Goal: Task Accomplishment & Management: Use online tool/utility

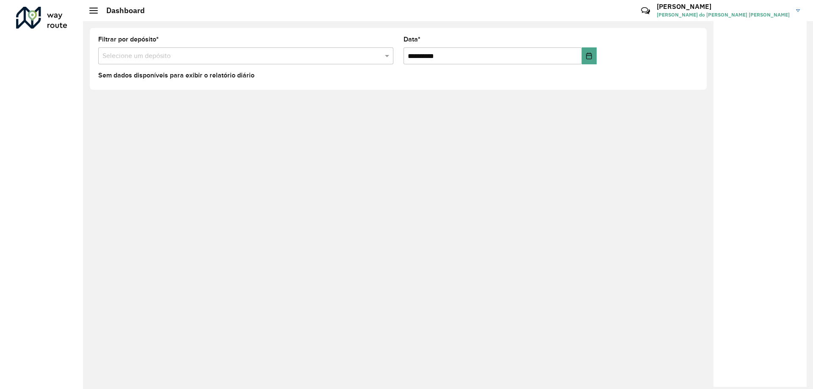
click at [92, 11] on div at bounding box center [93, 11] width 8 height 6
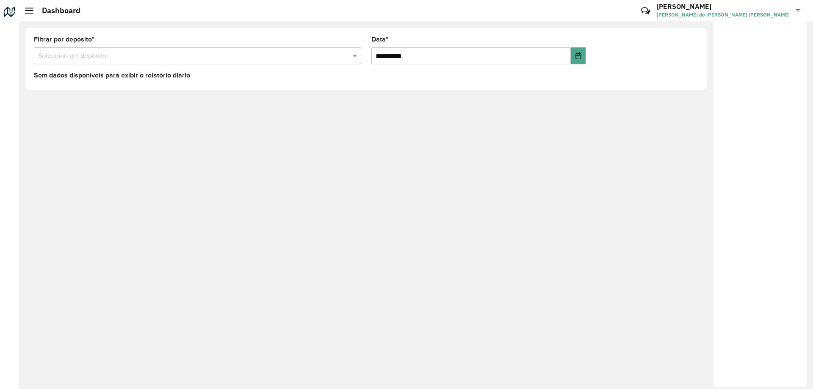
click at [25, 11] on div at bounding box center [29, 11] width 8 height 6
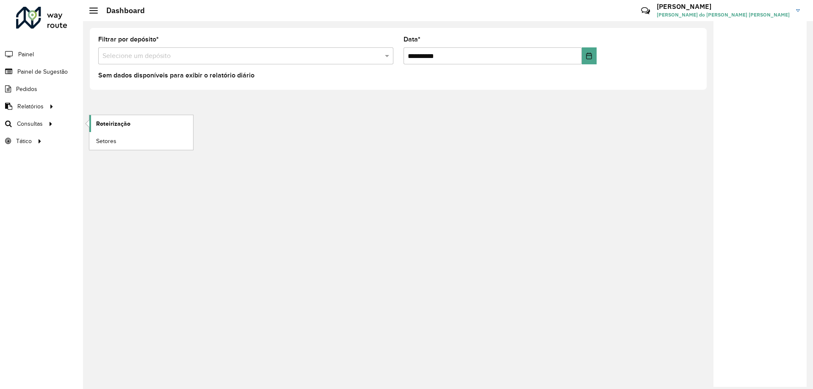
click at [118, 123] on span "Roteirização" at bounding box center [113, 123] width 34 height 9
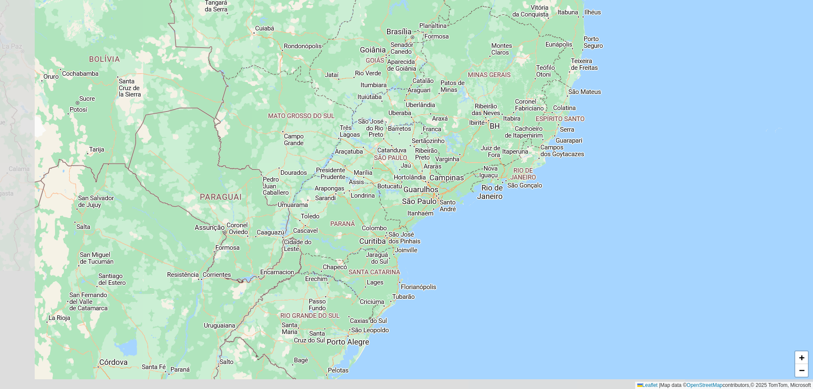
drag, startPoint x: 382, startPoint y: 293, endPoint x: 434, endPoint y: 247, distance: 69.3
click at [434, 247] on div "+ − Leaflet | Map data © OpenStreetMap contributors,© 2025 TomTom, Microsoft" at bounding box center [406, 194] width 813 height 389
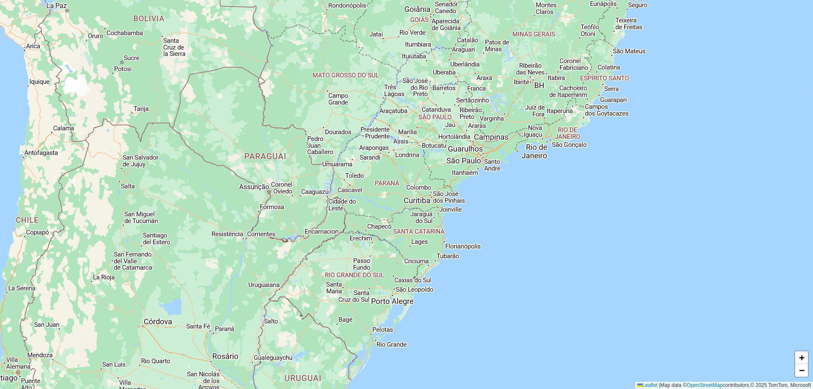
drag, startPoint x: 446, startPoint y: 299, endPoint x: 481, endPoint y: 257, distance: 54.4
click at [484, 261] on div "+ − Leaflet | Map data © OpenStreetMap contributors,© 2025 TomTom, Microsoft" at bounding box center [406, 194] width 813 height 389
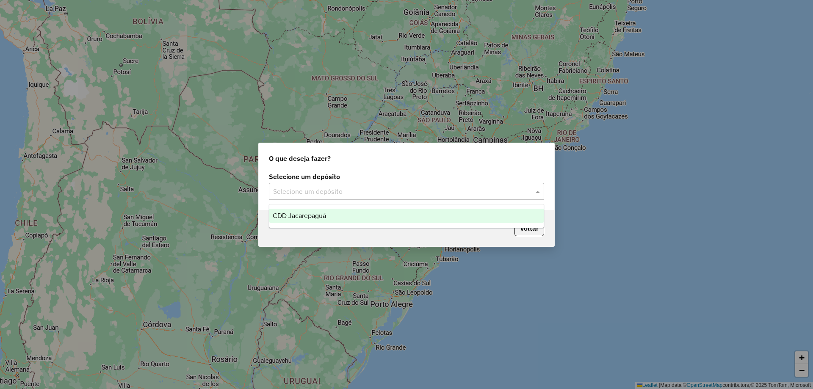
click at [401, 193] on input "text" at bounding box center [398, 192] width 250 height 10
click at [322, 214] on span "CDD Jacarepaguá" at bounding box center [299, 215] width 53 height 7
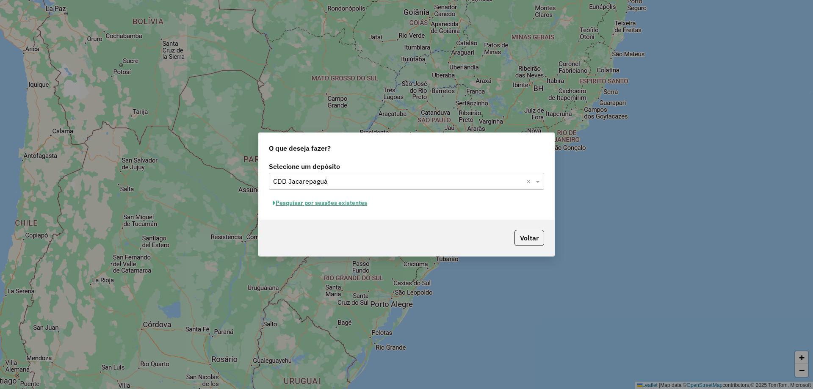
click at [350, 203] on button "Pesquisar por sessões existentes" at bounding box center [320, 202] width 102 height 13
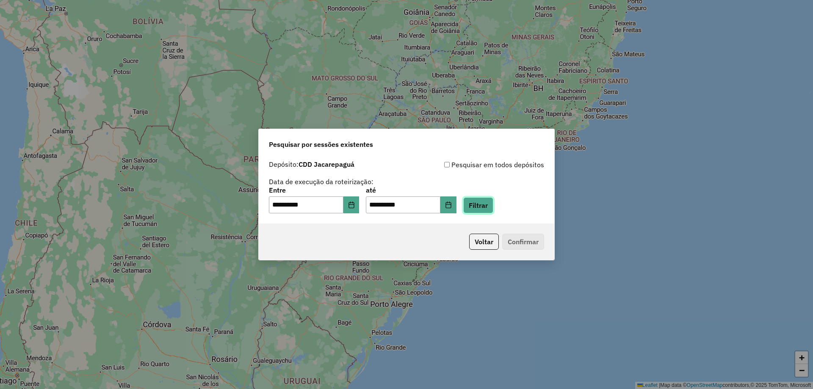
click at [487, 207] on button "Filtrar" at bounding box center [478, 205] width 30 height 16
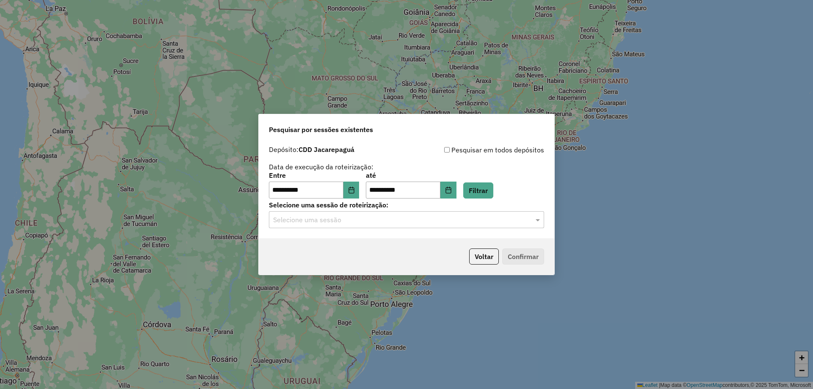
click at [448, 224] on input "text" at bounding box center [398, 220] width 250 height 10
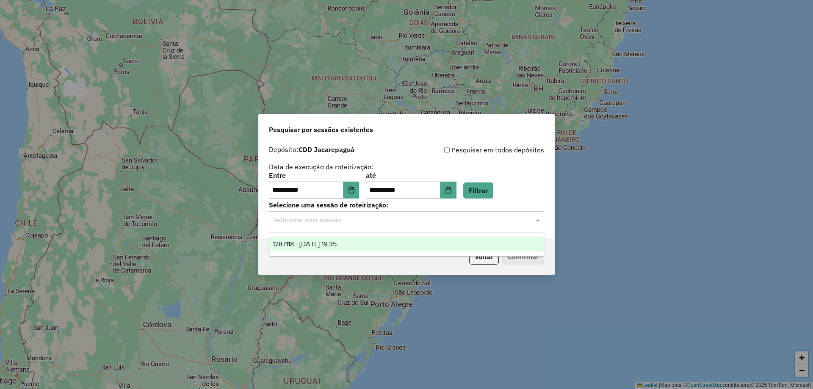
click at [410, 245] on div "1287118 - 02/10/2025 19:35" at bounding box center [406, 244] width 274 height 14
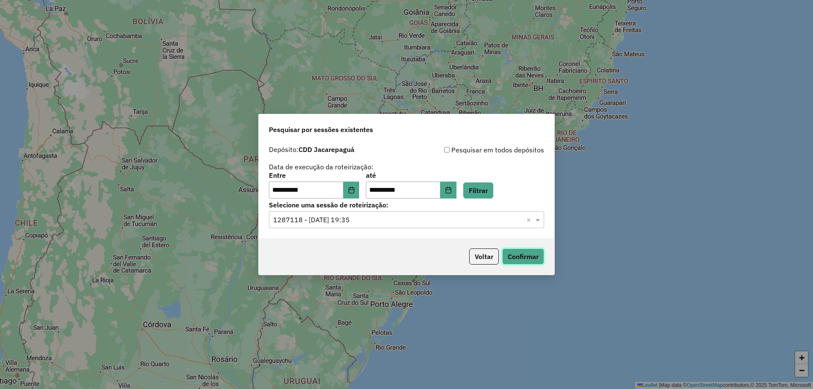
click at [523, 255] on button "Confirmar" at bounding box center [523, 257] width 42 height 16
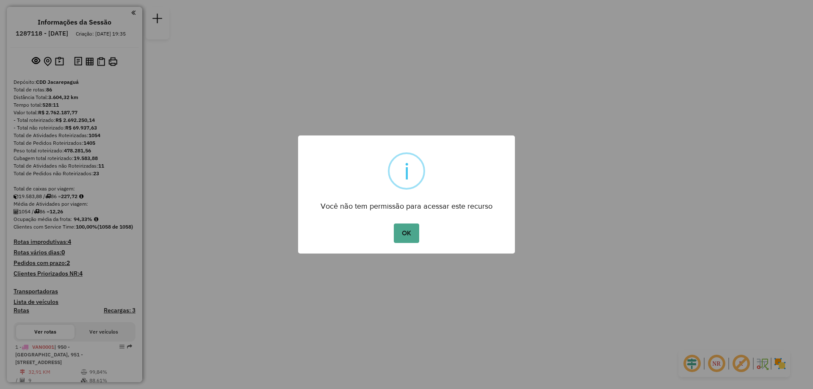
click at [394, 224] on button "OK" at bounding box center [406, 233] width 25 height 19
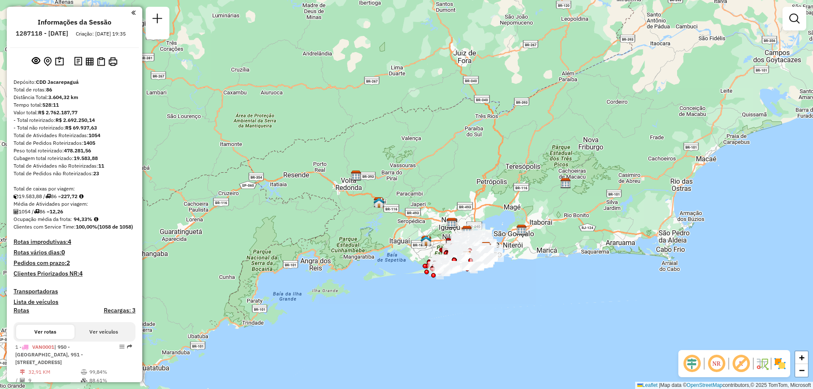
drag, startPoint x: 509, startPoint y: 130, endPoint x: 532, endPoint y: 207, distance: 80.9
click at [533, 207] on div "Janela de atendimento Grade de atendimento Capacidade Transportadoras Veículos …" at bounding box center [406, 194] width 813 height 389
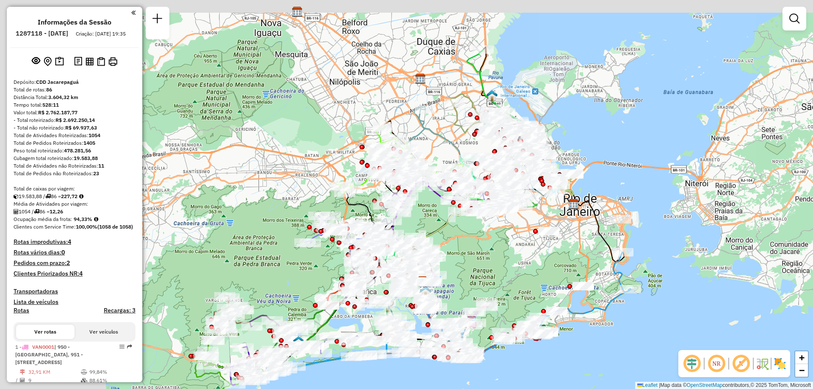
drag, startPoint x: 534, startPoint y: 303, endPoint x: 722, endPoint y: 318, distance: 188.6
click at [722, 318] on div "Janela de atendimento Grade de atendimento Capacidade Transportadoras Veículos …" at bounding box center [406, 194] width 813 height 389
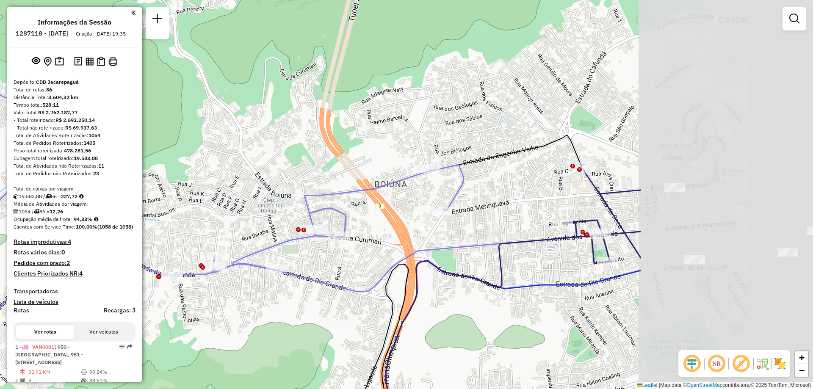
drag, startPoint x: 495, startPoint y: 226, endPoint x: 231, endPoint y: 217, distance: 264.0
click at [231, 217] on div "Janela de atendimento Grade de atendimento Capacidade Transportadoras Veículos …" at bounding box center [406, 194] width 813 height 389
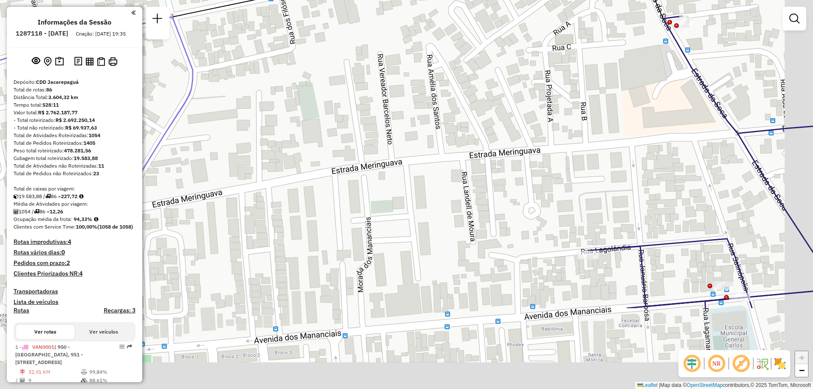
drag, startPoint x: 553, startPoint y: 251, endPoint x: 498, endPoint y: 171, distance: 97.5
click at [495, 131] on div "Janela de atendimento Grade de atendimento Capacidade Transportadoras Veículos …" at bounding box center [406, 194] width 813 height 389
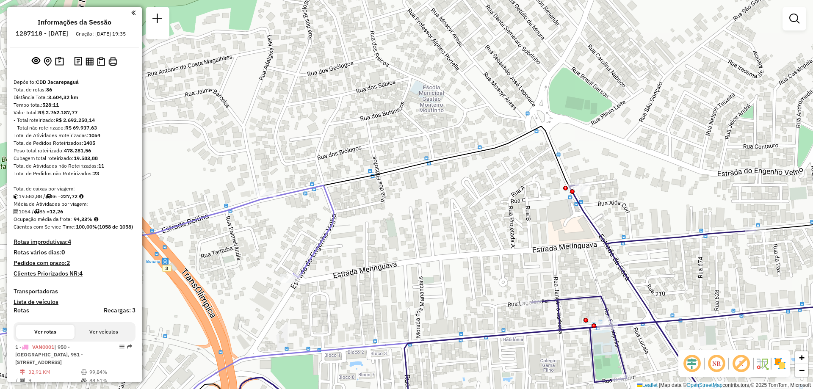
drag, startPoint x: 486, startPoint y: 173, endPoint x: 441, endPoint y: 247, distance: 87.0
click at [441, 247] on div "Janela de atendimento Grade de atendimento Capacidade Transportadoras Veículos …" at bounding box center [406, 194] width 813 height 389
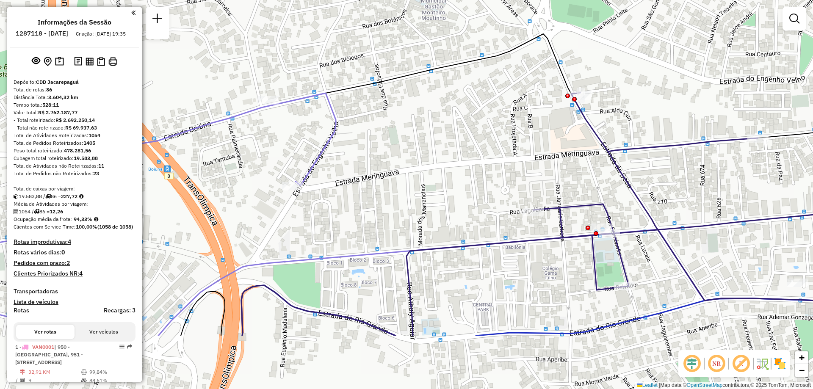
drag, startPoint x: 370, startPoint y: 231, endPoint x: 372, endPoint y: 137, distance: 94.0
click at [372, 138] on div "Janela de atendimento Grade de atendimento Capacidade Transportadoras Veículos …" at bounding box center [406, 194] width 813 height 389
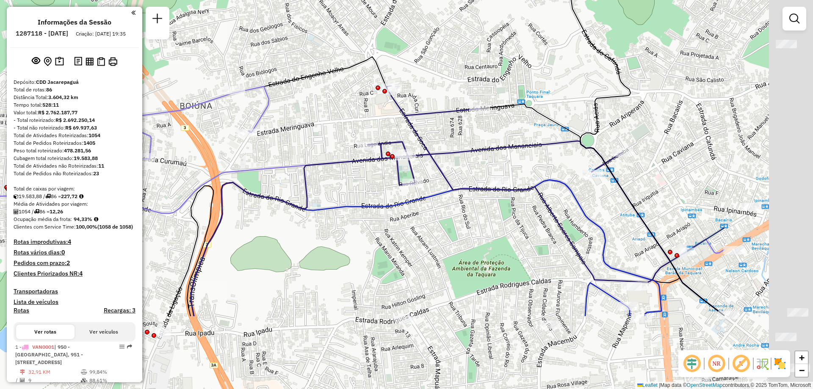
drag, startPoint x: 521, startPoint y: 240, endPoint x: 351, endPoint y: 128, distance: 203.3
click at [351, 128] on div "Janela de atendimento Grade de atendimento Capacidade Transportadoras Veículos …" at bounding box center [406, 194] width 813 height 389
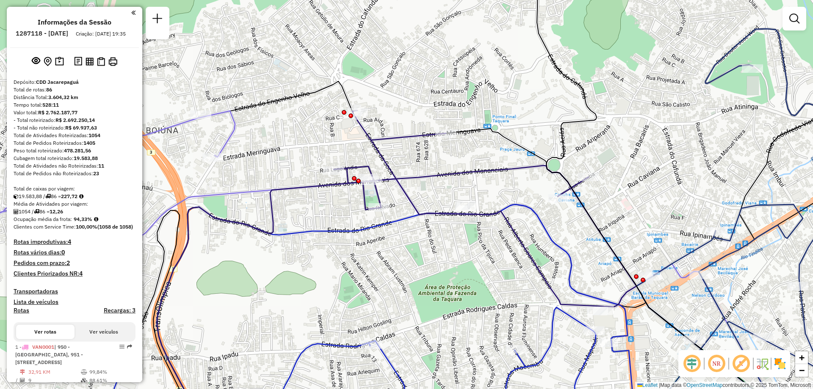
drag, startPoint x: 650, startPoint y: 140, endPoint x: 606, endPoint y: 165, distance: 50.1
click at [616, 162] on div "Janela de atendimento Grade de atendimento Capacidade Transportadoras Veículos …" at bounding box center [406, 194] width 813 height 389
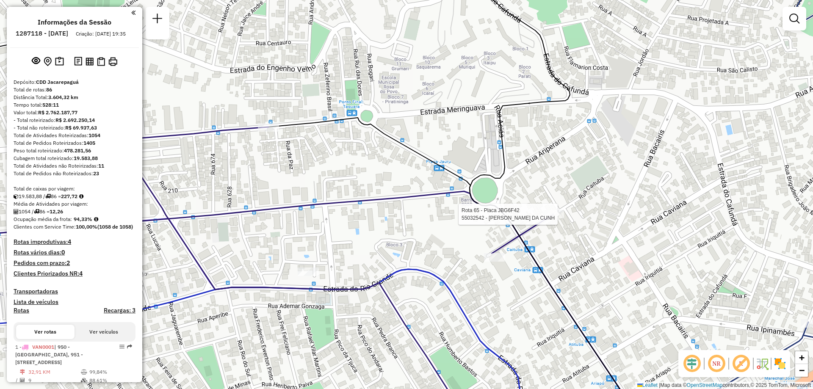
select select "**********"
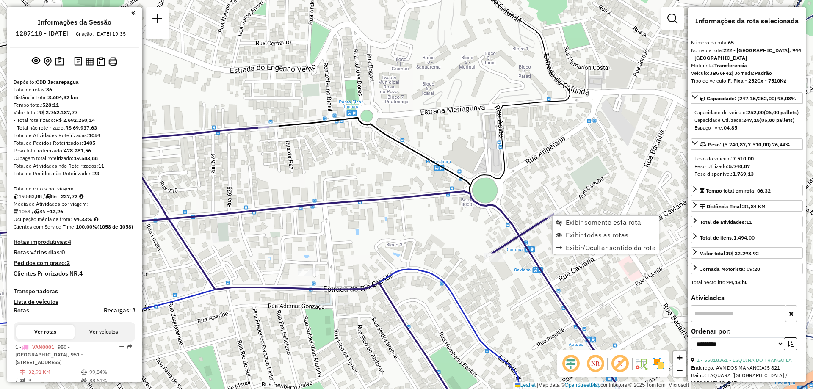
scroll to position [3523, 0]
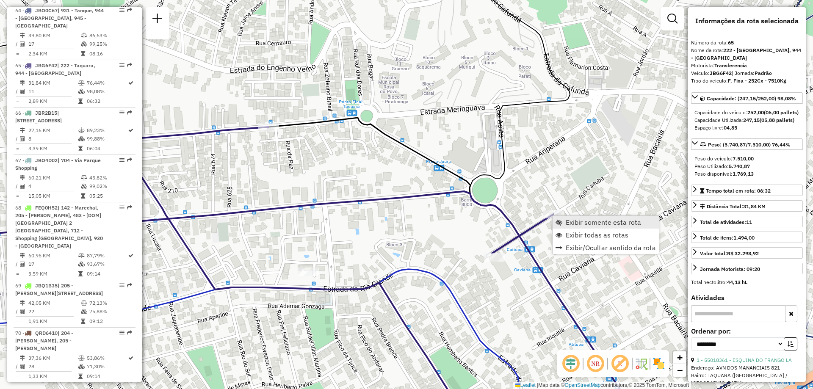
click at [567, 221] on span "Exibir somente esta rota" at bounding box center [603, 222] width 75 height 7
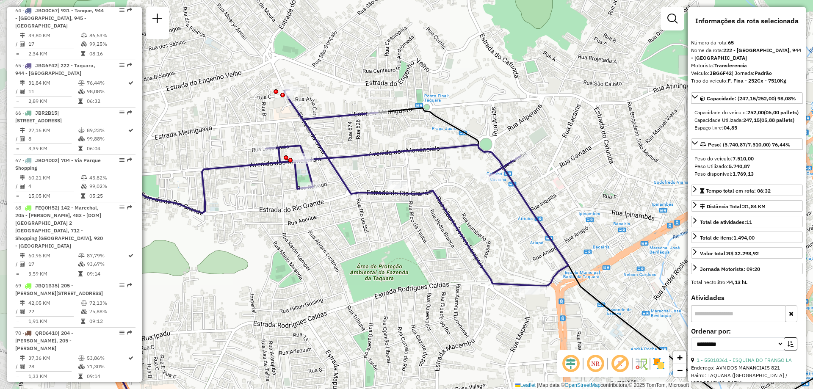
drag, startPoint x: 355, startPoint y: 176, endPoint x: 413, endPoint y: 233, distance: 81.8
click at [413, 237] on div "Janela de atendimento Grade de atendimento Capacidade Transportadoras Veículos …" at bounding box center [406, 194] width 813 height 389
